Goal: Navigation & Orientation: Find specific page/section

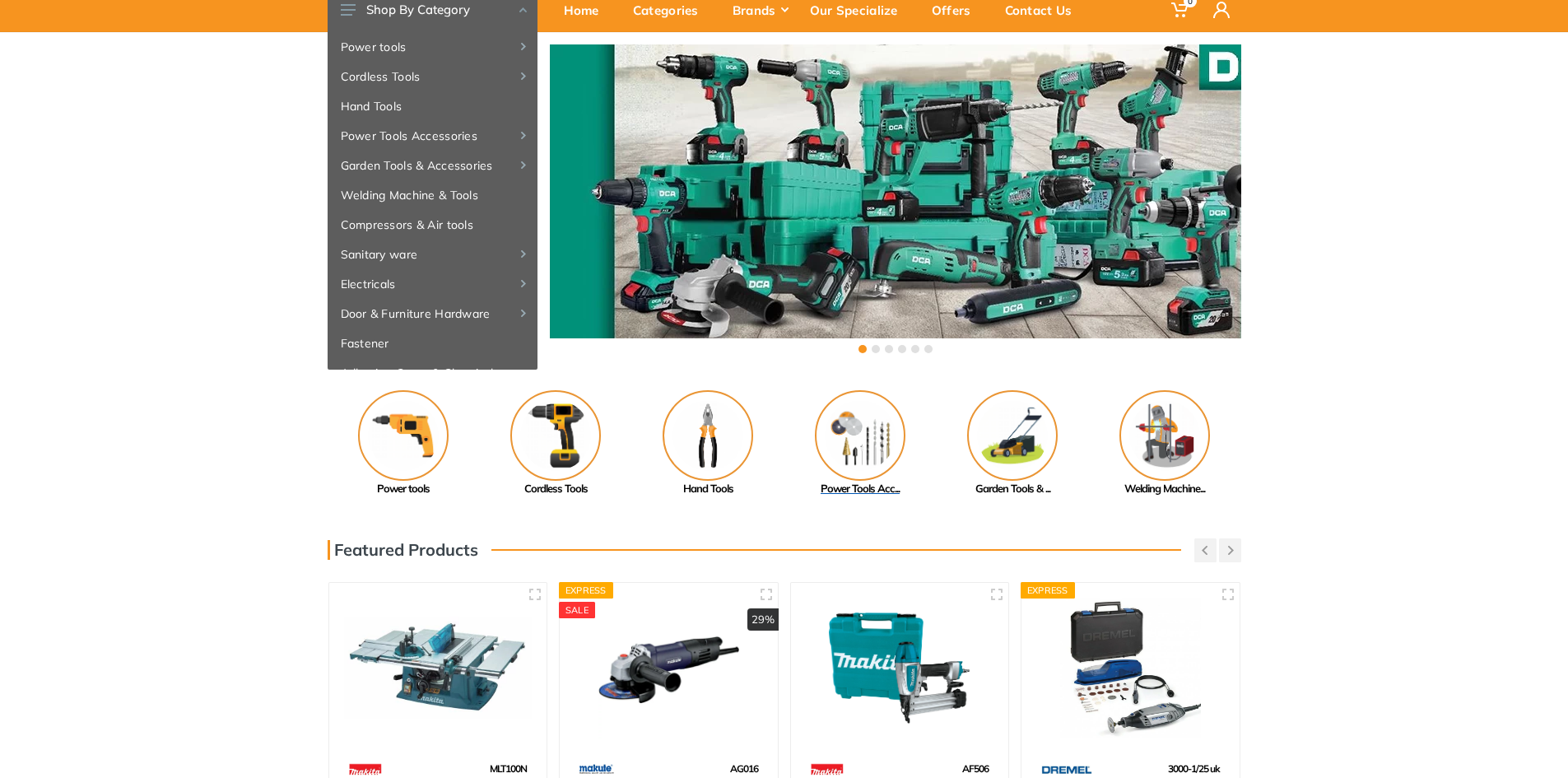
scroll to position [83, 0]
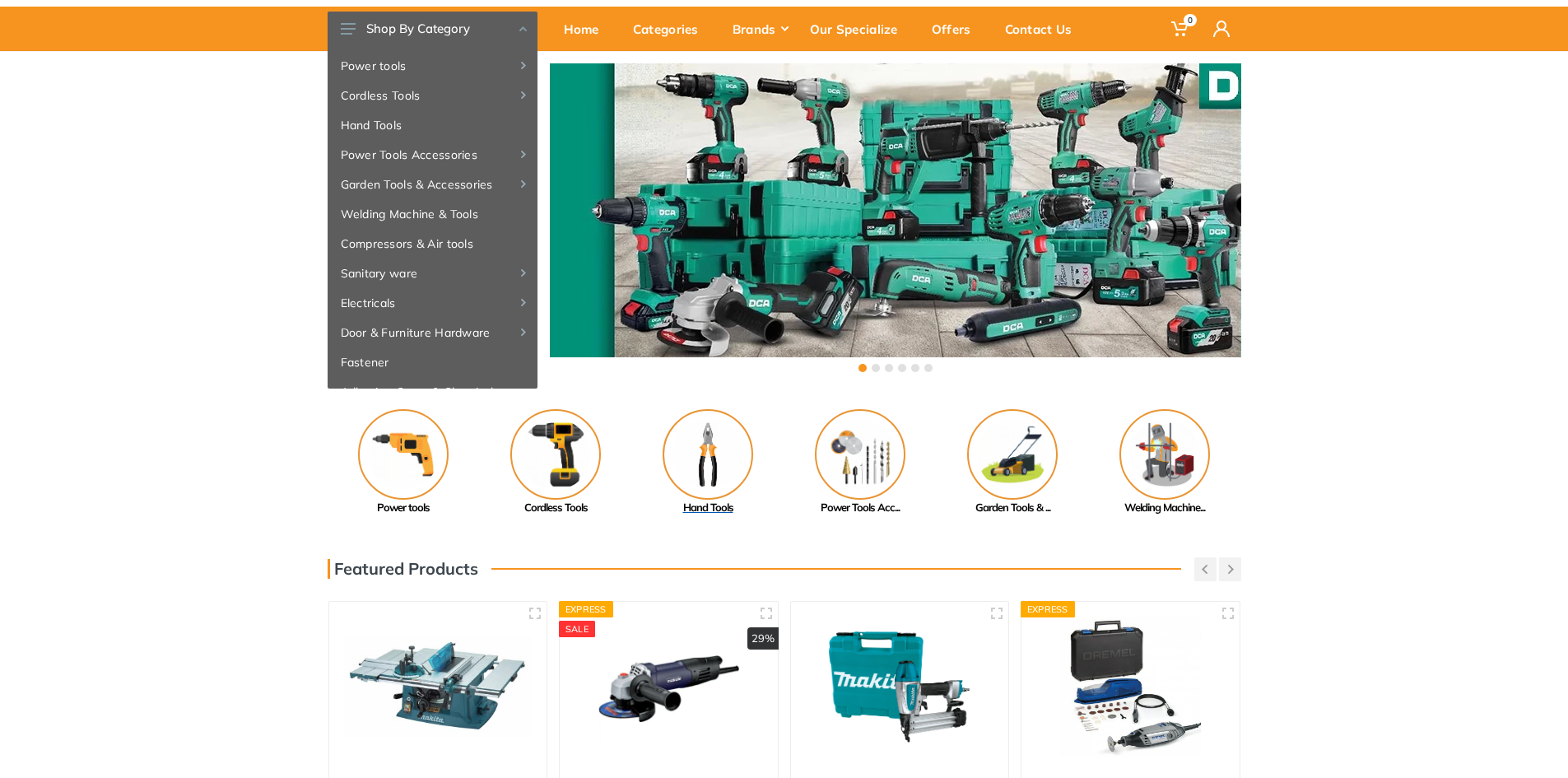
click at [719, 477] on img at bounding box center [708, 454] width 91 height 91
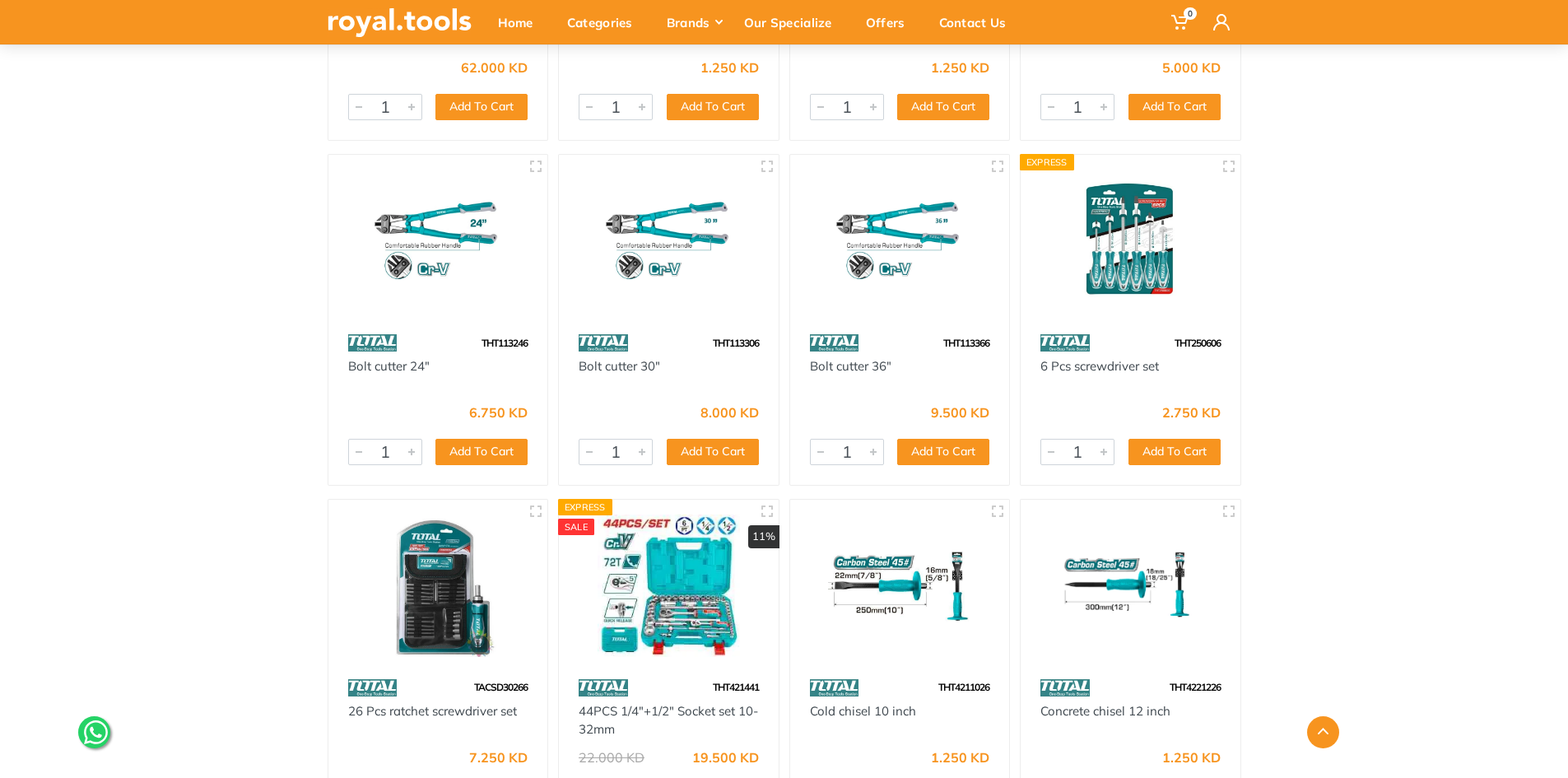
scroll to position [42498, 0]
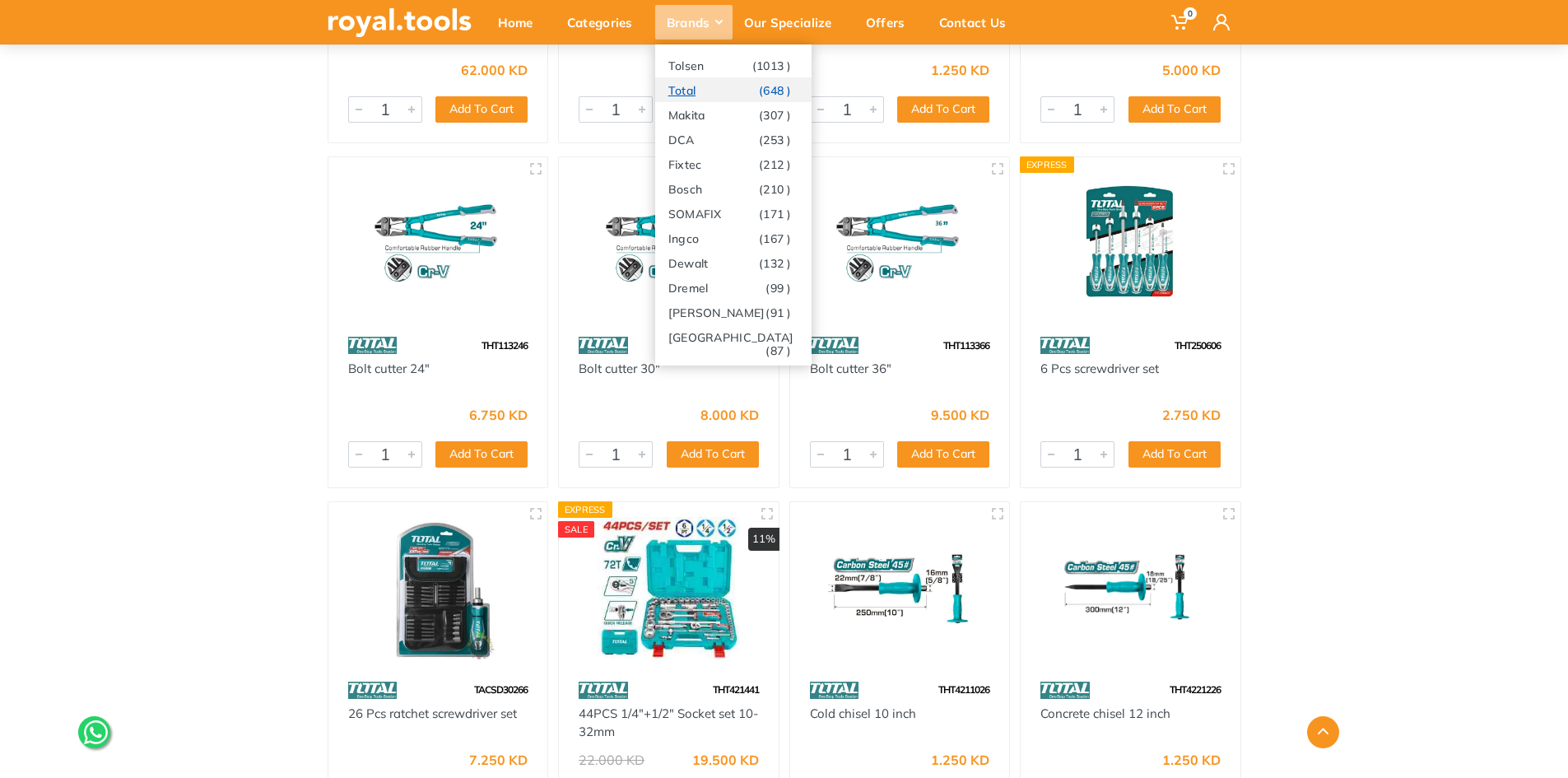
click at [718, 95] on link "Total (648 )" at bounding box center [734, 89] width 156 height 24
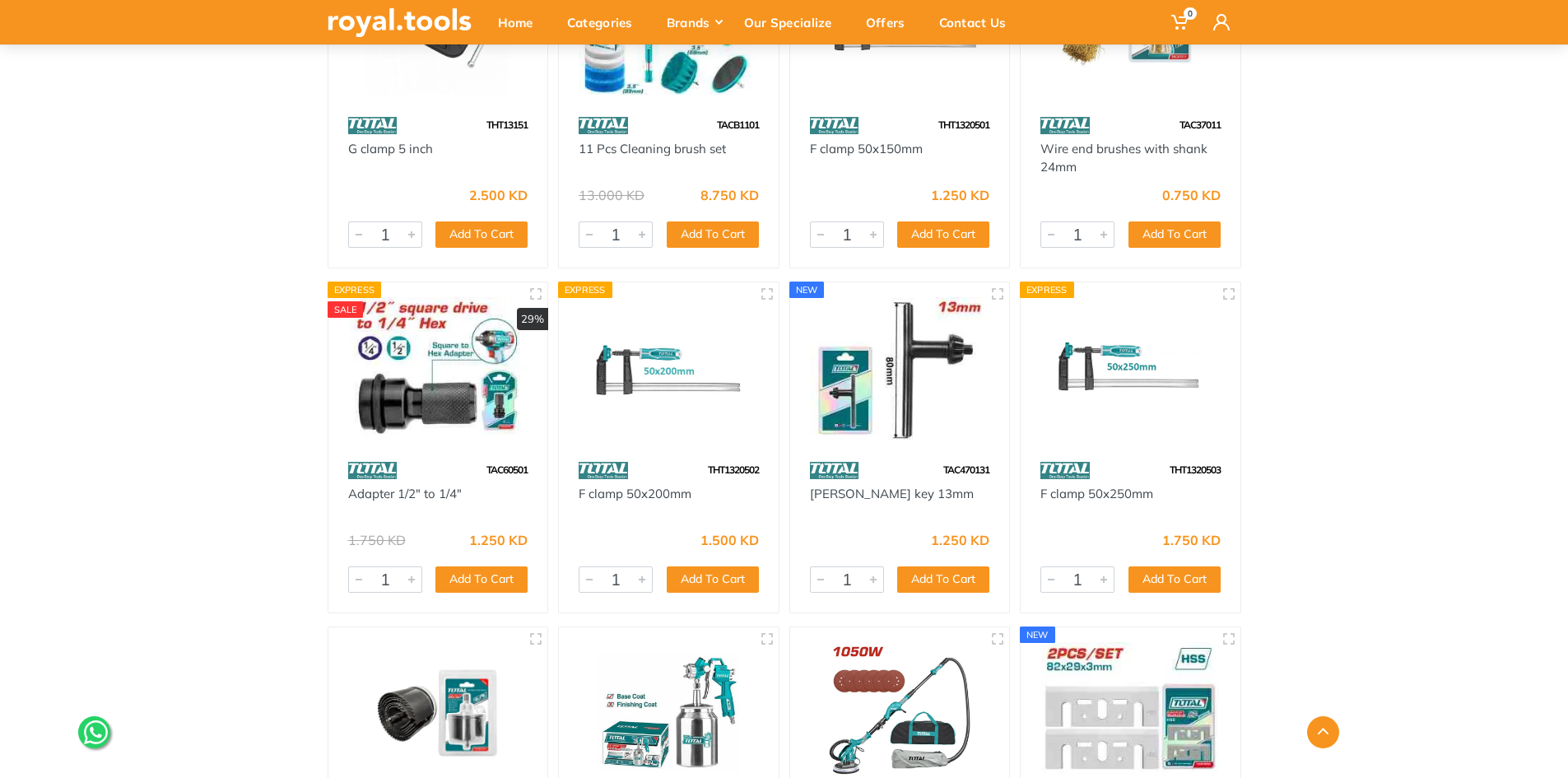
scroll to position [27179, 0]
